Goal: Navigation & Orientation: Find specific page/section

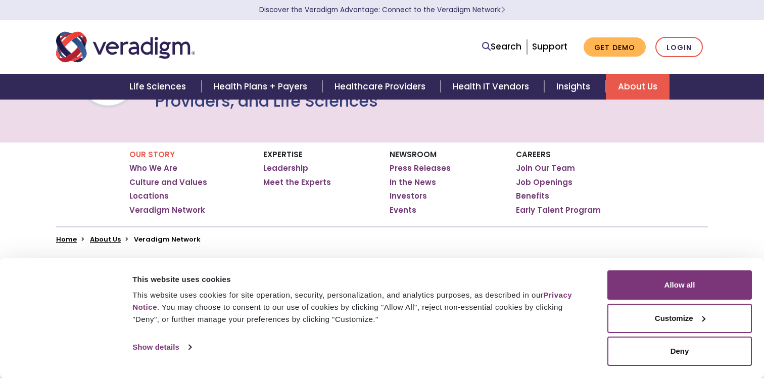
scroll to position [82, 0]
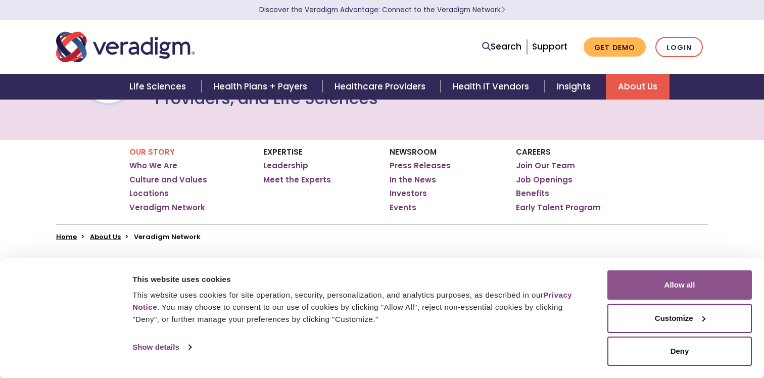
click at [643, 275] on button "Allow all" at bounding box center [679, 284] width 145 height 29
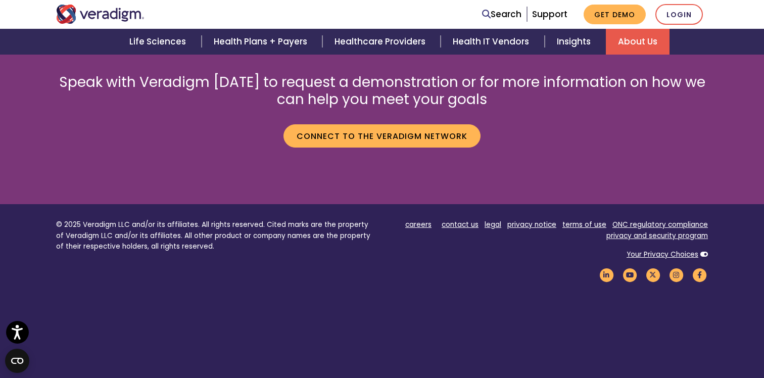
scroll to position [1794, 0]
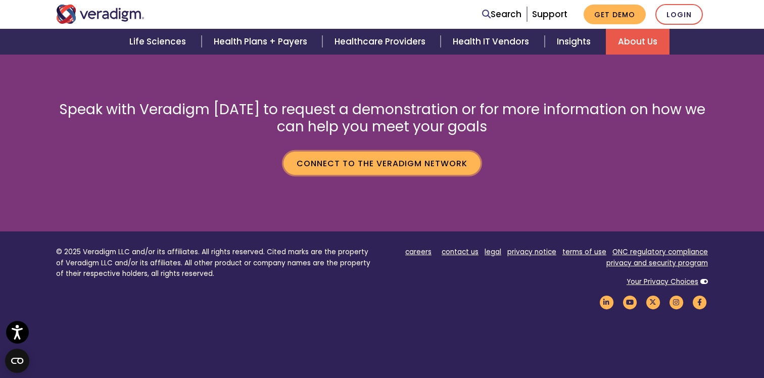
click at [371, 155] on link "Connect to the Veradigm Network" at bounding box center [381, 163] width 197 height 23
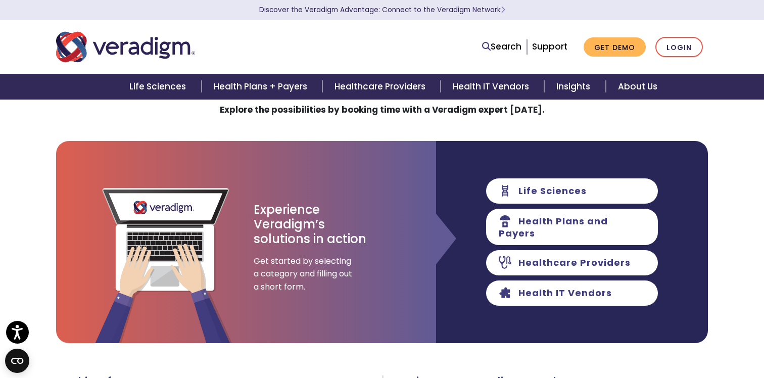
scroll to position [42, 0]
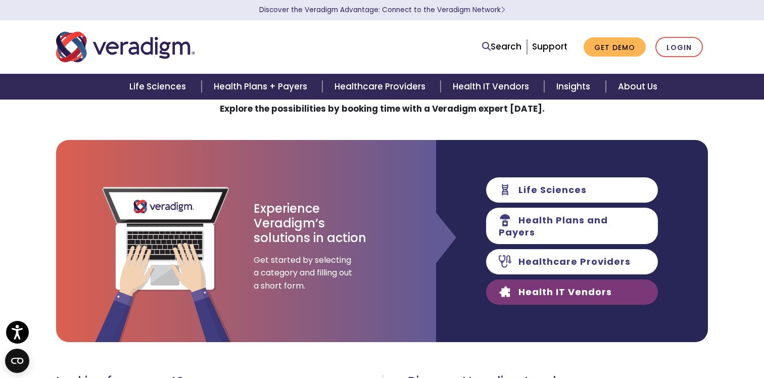
click at [532, 285] on link "Health IT Vendors" at bounding box center [572, 291] width 172 height 25
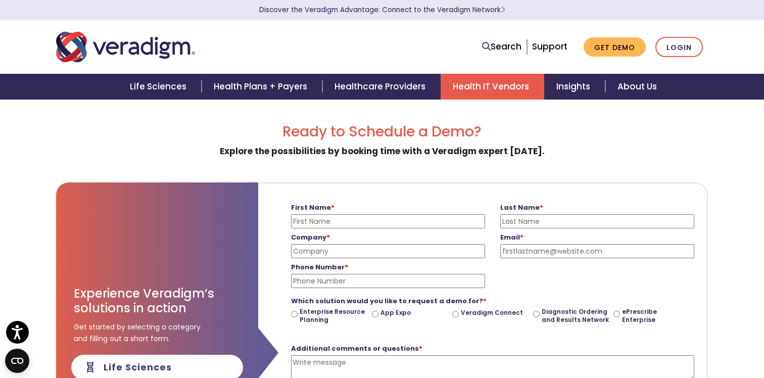
click at [497, 82] on link "Health IT Vendors" at bounding box center [493, 87] width 104 height 26
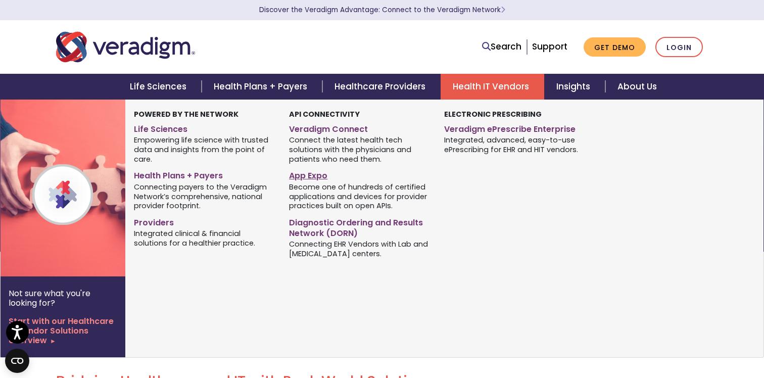
click at [309, 175] on link "App Expo" at bounding box center [359, 174] width 140 height 15
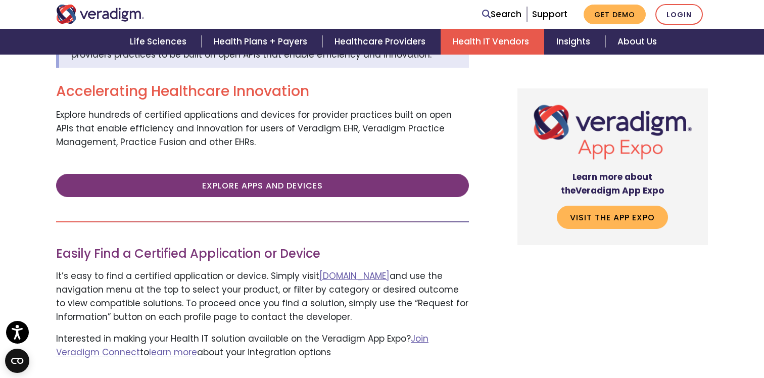
scroll to position [383, 0]
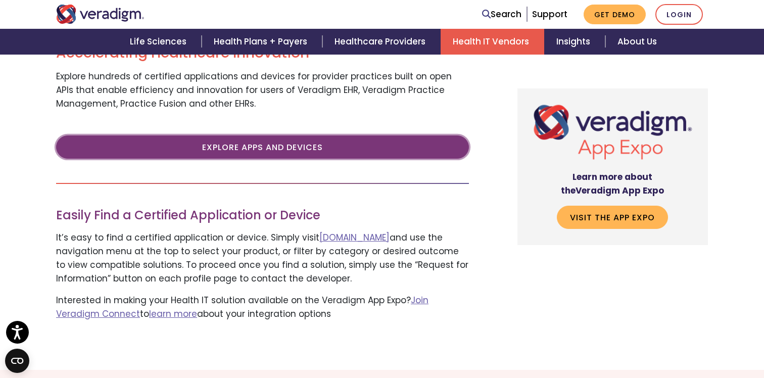
click at [281, 149] on link "Explore Apps and Devices" at bounding box center [262, 146] width 413 height 23
